Goal: Task Accomplishment & Management: Manage account settings

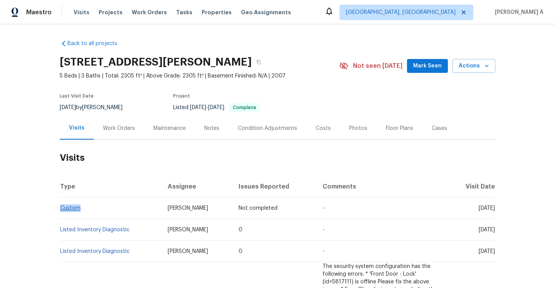
drag, startPoint x: 86, startPoint y: 209, endPoint x: 60, endPoint y: 206, distance: 26.1
click at [60, 206] on td "Custom" at bounding box center [111, 208] width 102 height 22
copy link "Custom"
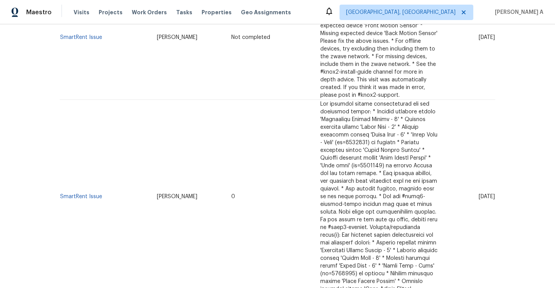
scroll to position [265, 0]
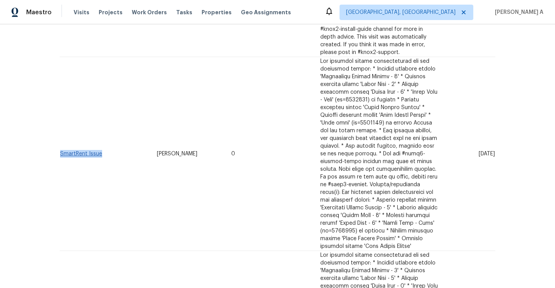
drag, startPoint x: 105, startPoint y: 156, endPoint x: 61, endPoint y: 154, distance: 43.3
click at [61, 154] on td "SmartRent Issue" at bounding box center [105, 154] width 91 height 194
copy link "SmartRent Issue"
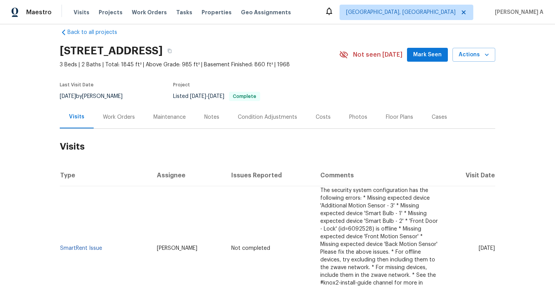
scroll to position [0, 0]
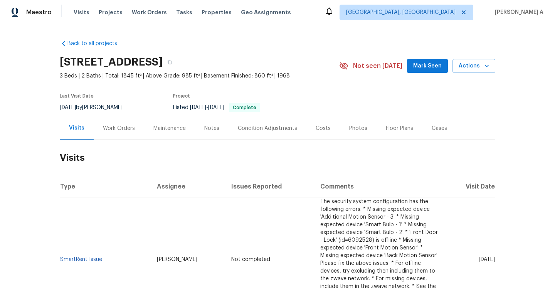
click at [125, 131] on div "Work Orders" at bounding box center [119, 129] width 32 height 8
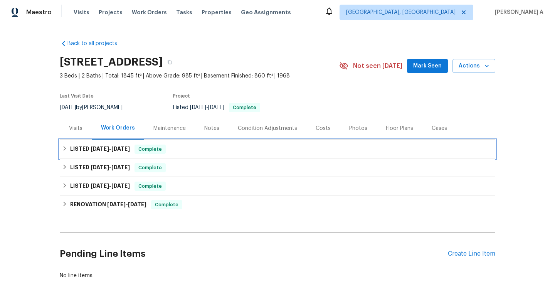
click at [130, 151] on span "8/25/25" at bounding box center [120, 148] width 19 height 5
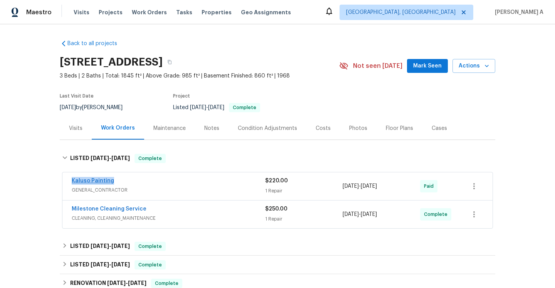
drag, startPoint x: 127, startPoint y: 183, endPoint x: 73, endPoint y: 182, distance: 54.0
click at [73, 182] on div "Kaluso Painting" at bounding box center [169, 181] width 194 height 9
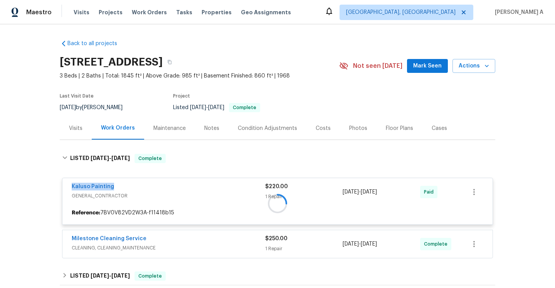
copy link "Kaluso Painting"
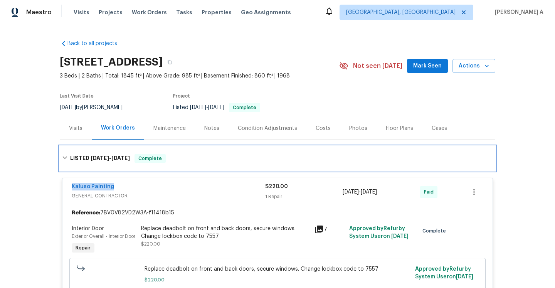
click at [144, 163] on div "Complete" at bounding box center [150, 158] width 31 height 9
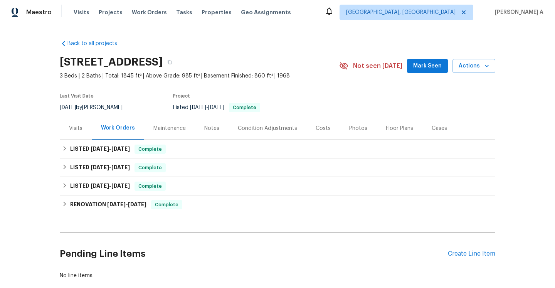
click at [81, 126] on div "Visits" at bounding box center [75, 129] width 13 height 8
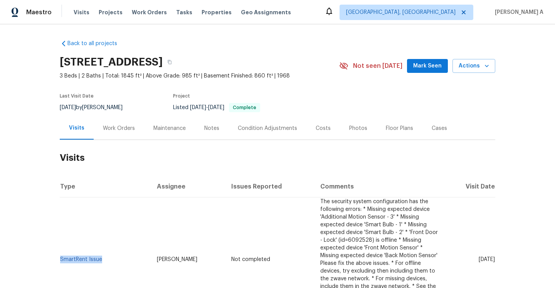
drag, startPoint x: 105, startPoint y: 260, endPoint x: 60, endPoint y: 260, distance: 44.7
click at [60, 260] on td "SmartRent Issue" at bounding box center [105, 259] width 91 height 125
copy link "SmartRent Issue"
